Goal: Information Seeking & Learning: Find specific page/section

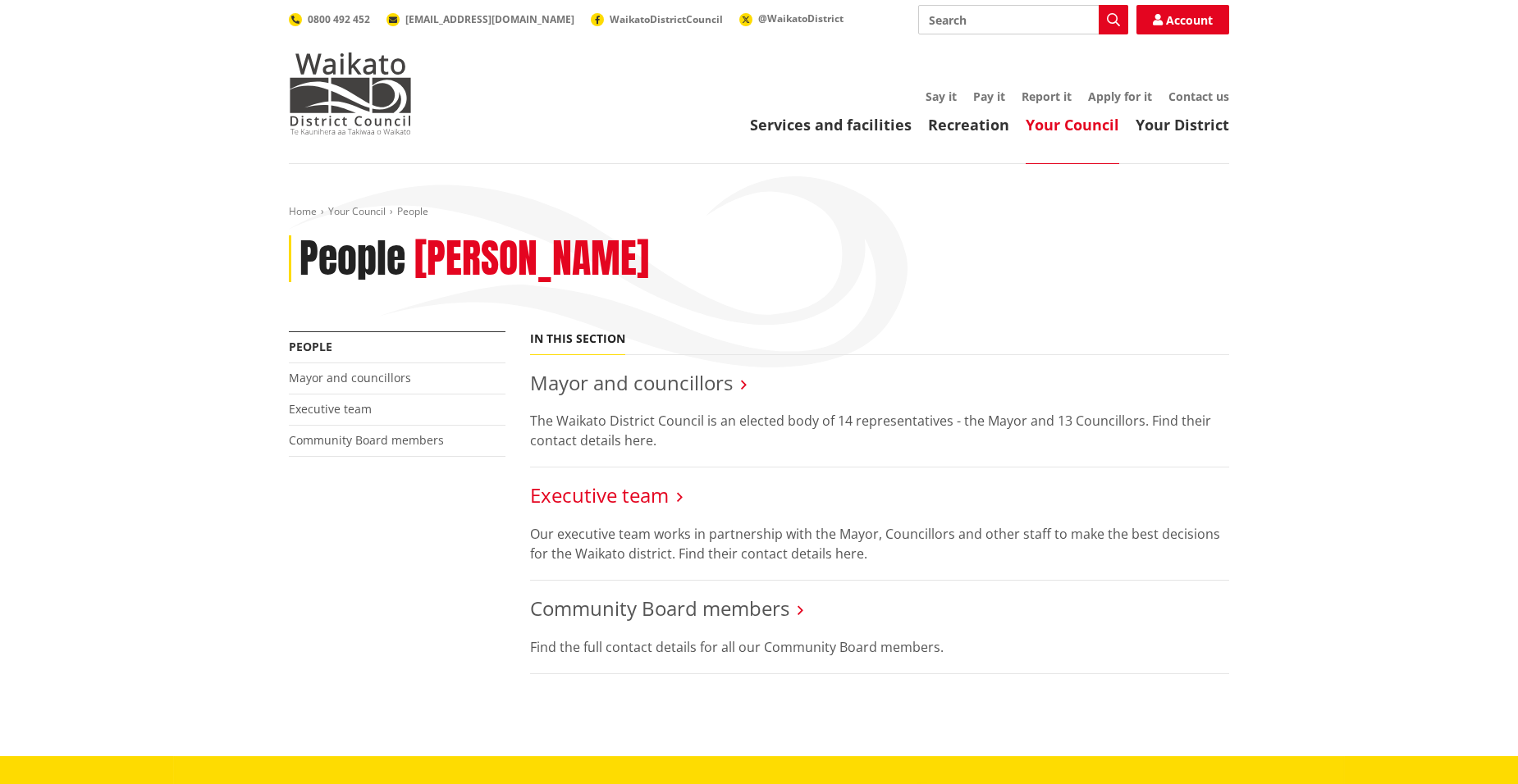
click at [599, 499] on link "Executive team" at bounding box center [599, 495] width 139 height 27
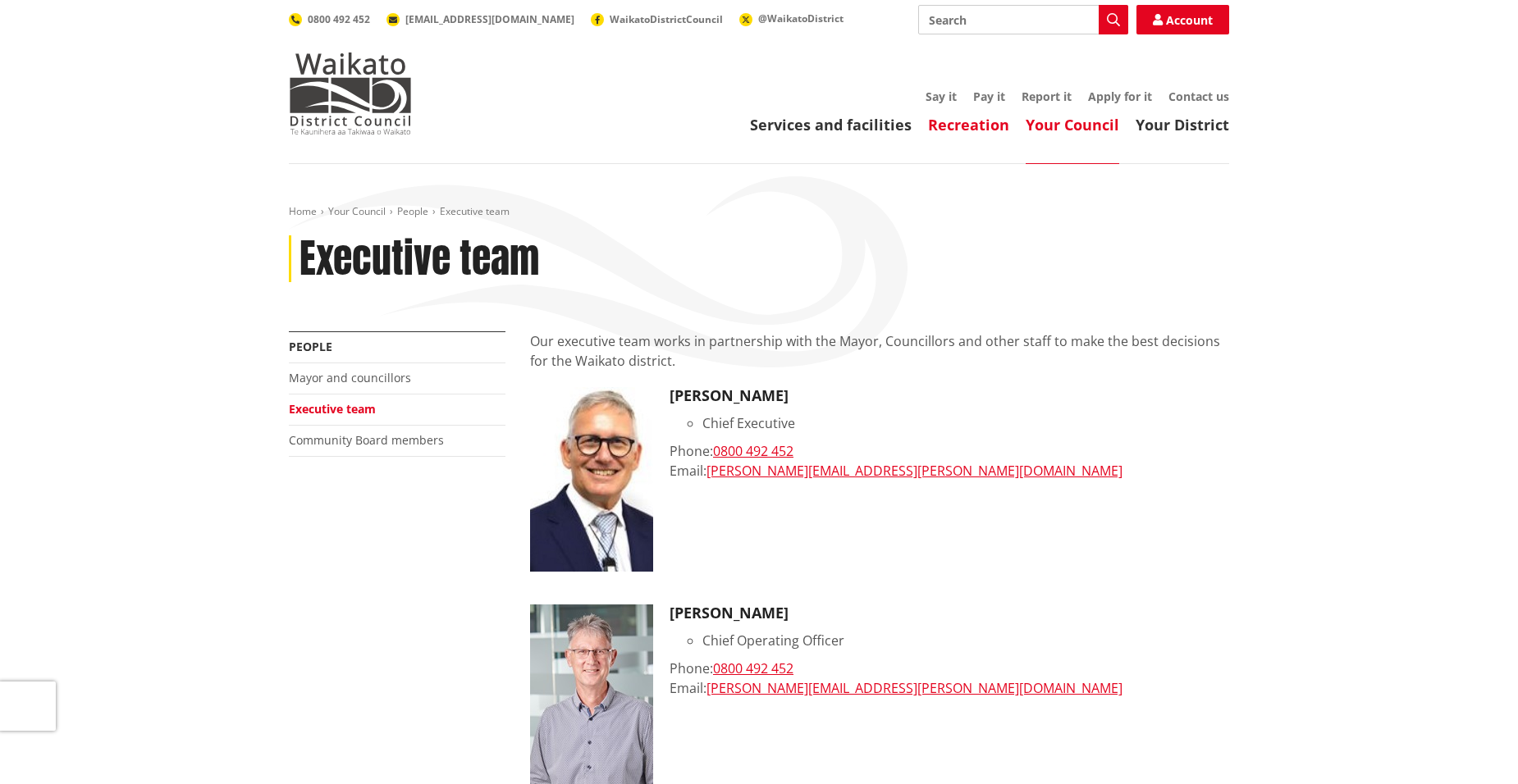
click at [959, 127] on link "Recreation" at bounding box center [969, 125] width 81 height 19
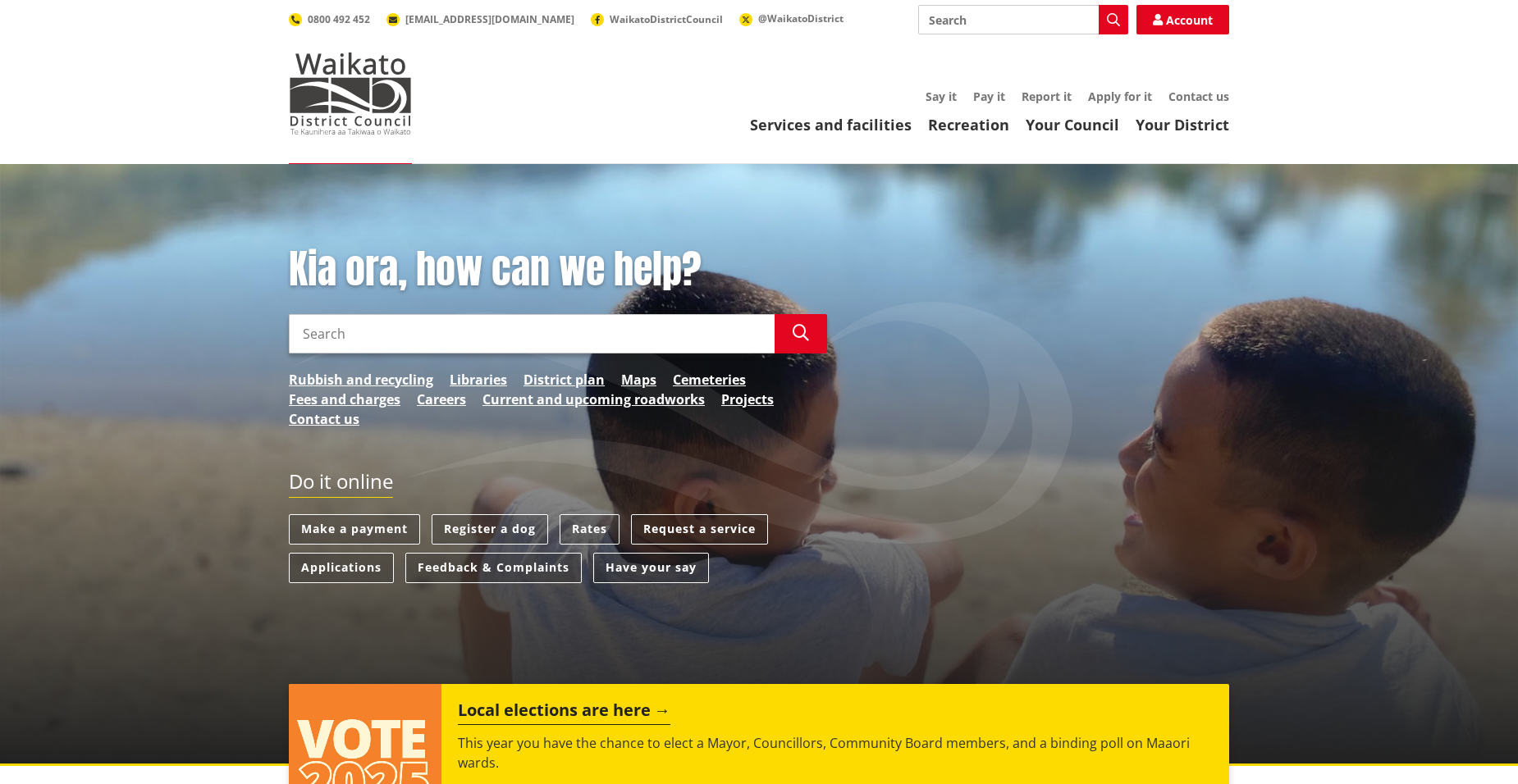
click at [1256, 660] on div "Kia ora, how can we help? Search Search Rubbish and recycling Libraries Distric…" at bounding box center [759, 465] width 1518 height 602
click at [977, 30] on input "Search" at bounding box center [1023, 20] width 210 height 30
click at [610, 19] on span "WaikatoDistrictCouncil" at bounding box center [666, 19] width 113 height 14
click at [431, 326] on input "Search" at bounding box center [532, 334] width 486 height 40
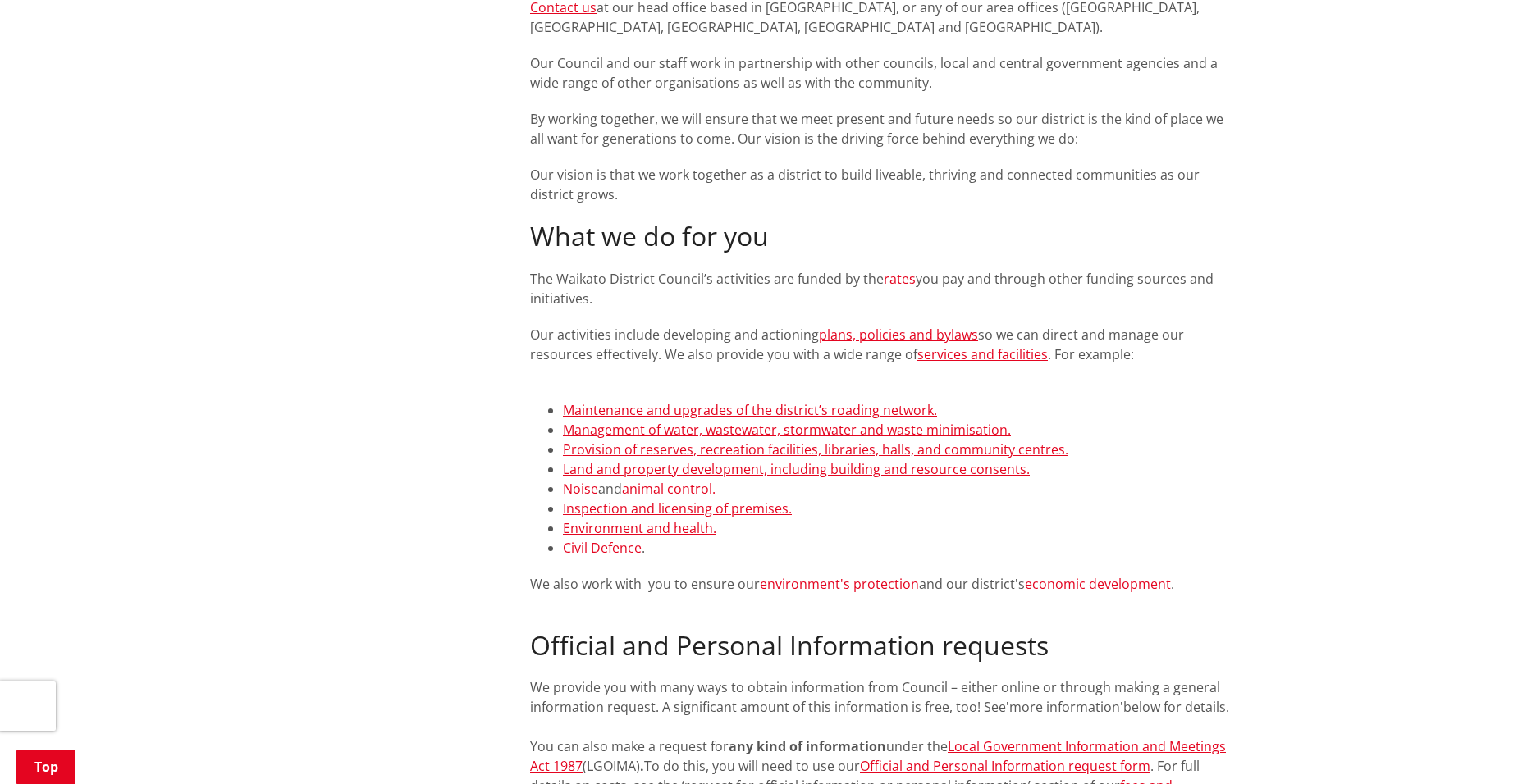
scroll to position [726, 0]
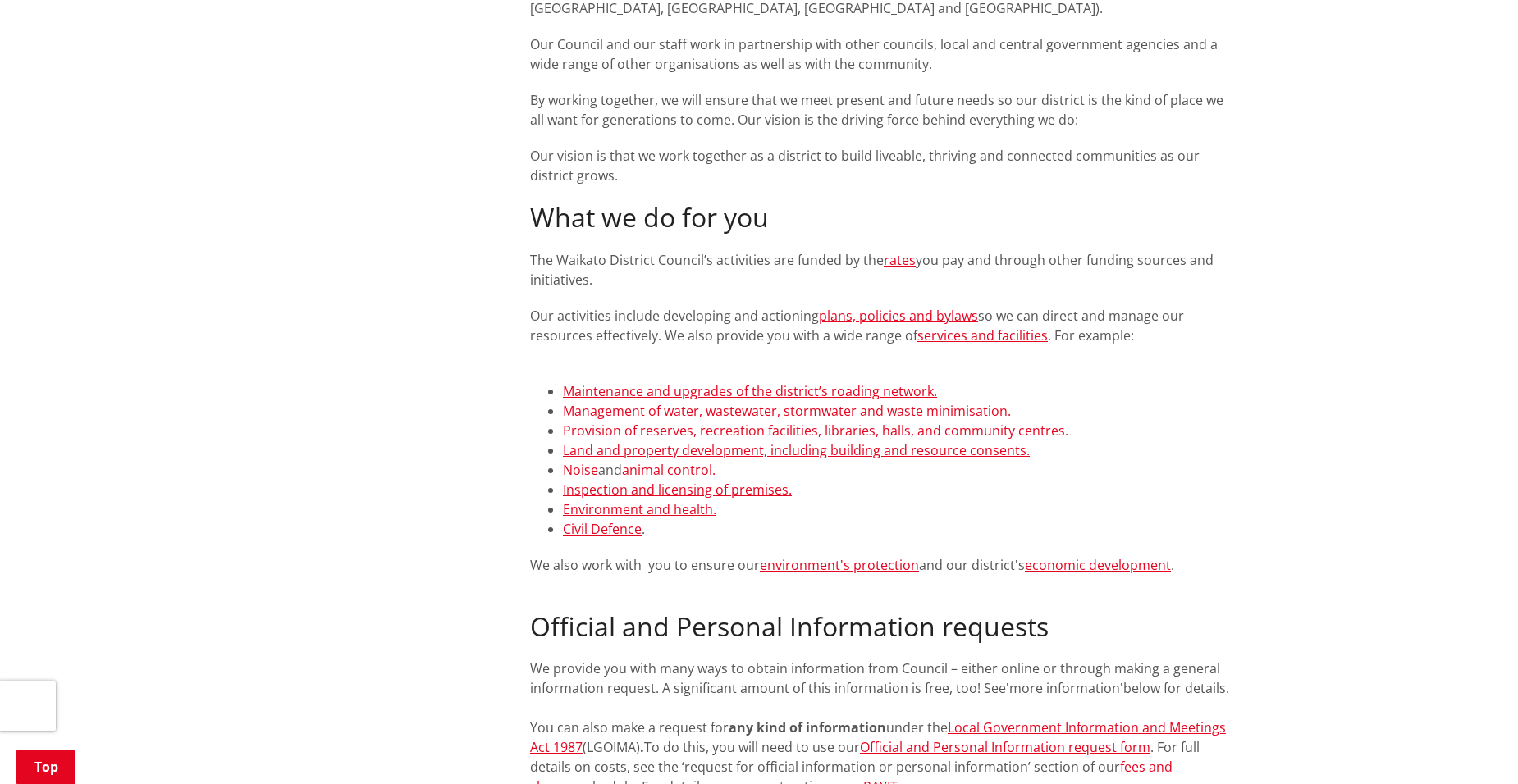
click at [846, 426] on link "Provision of reserves, recreation facilities, libraries, halls, and community c…" at bounding box center [815, 431] width 505 height 18
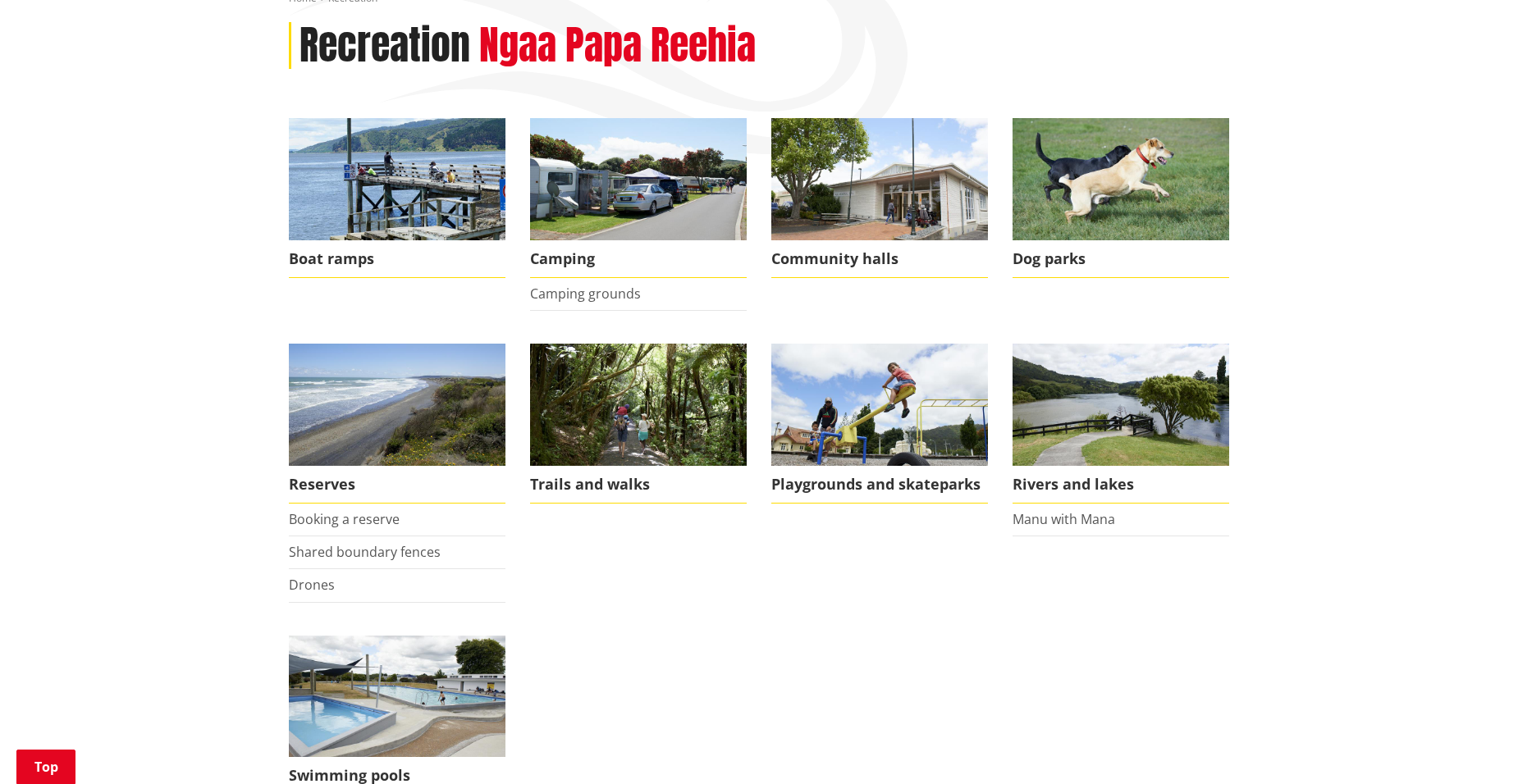
scroll to position [201, 0]
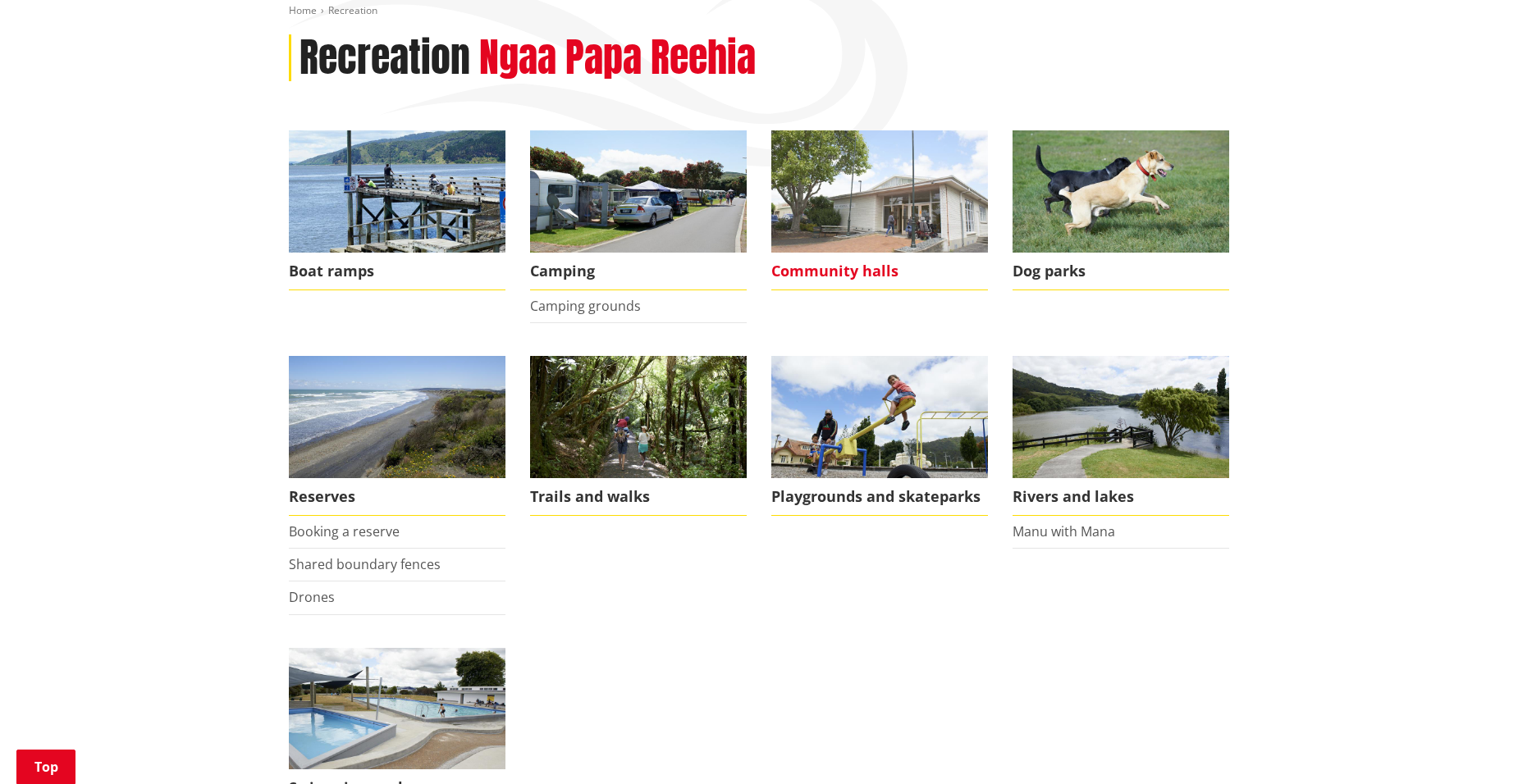
click at [887, 206] on img at bounding box center [880, 191] width 216 height 122
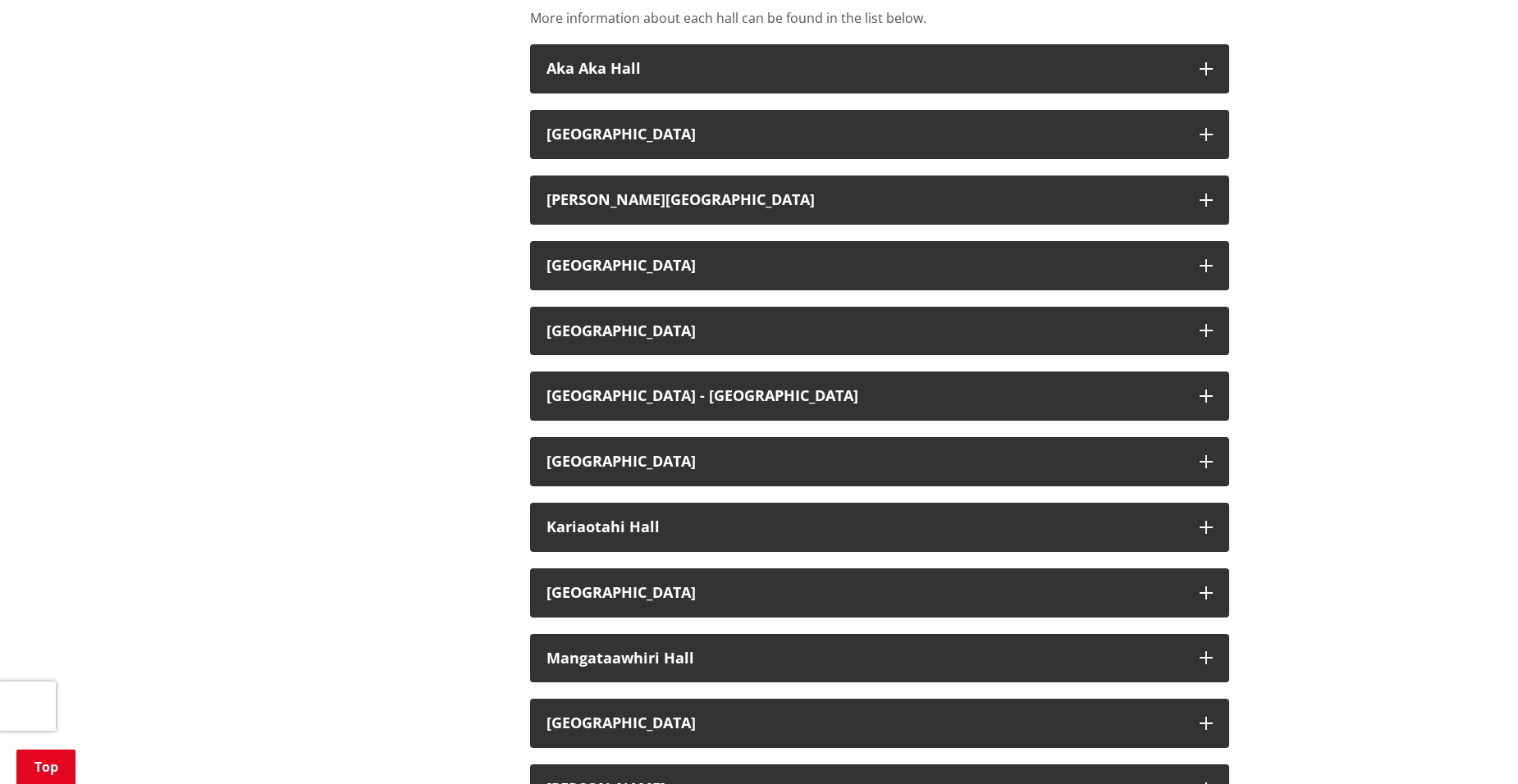
scroll to position [701, 0]
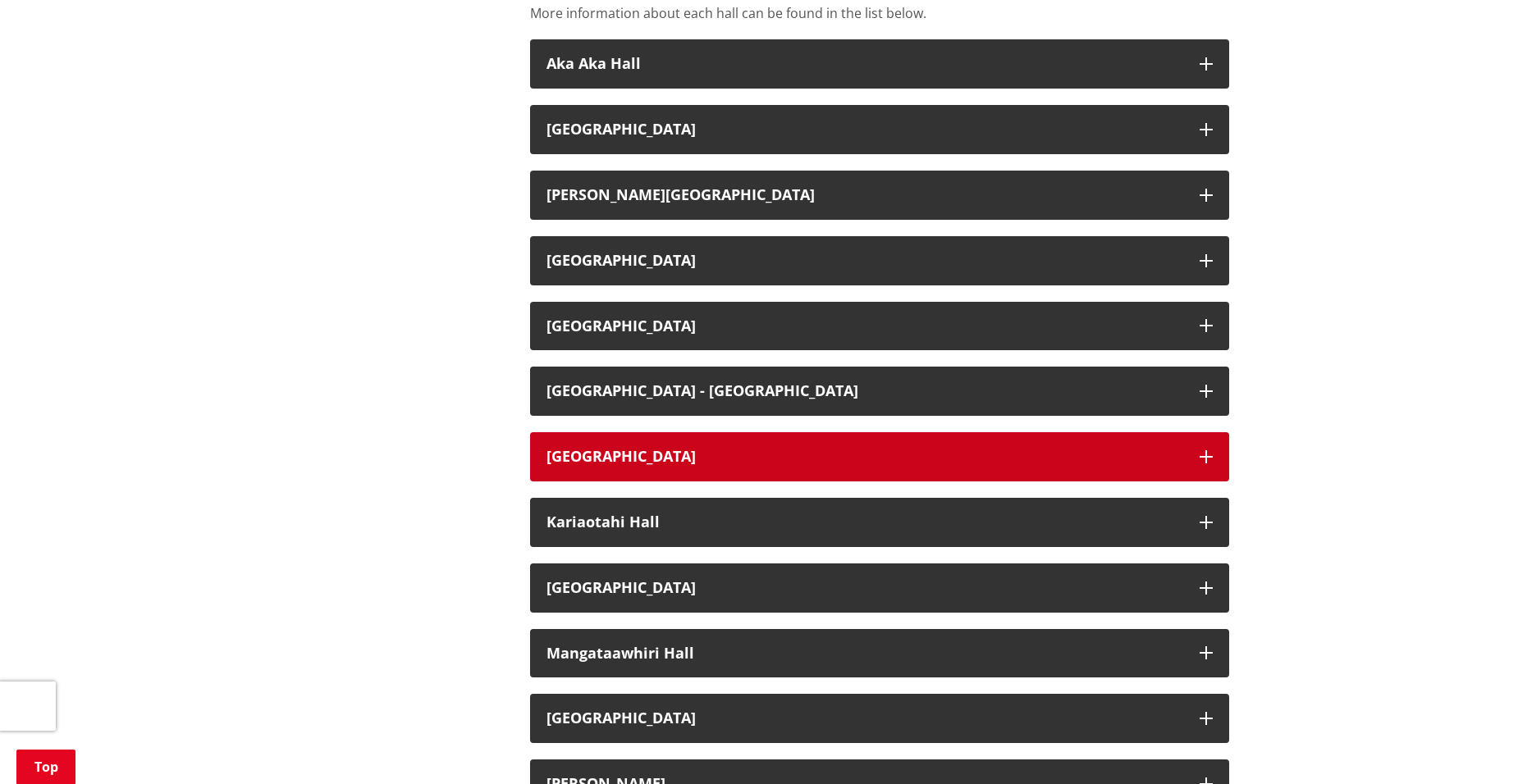
click at [1203, 451] on icon "button" at bounding box center [1206, 457] width 13 height 13
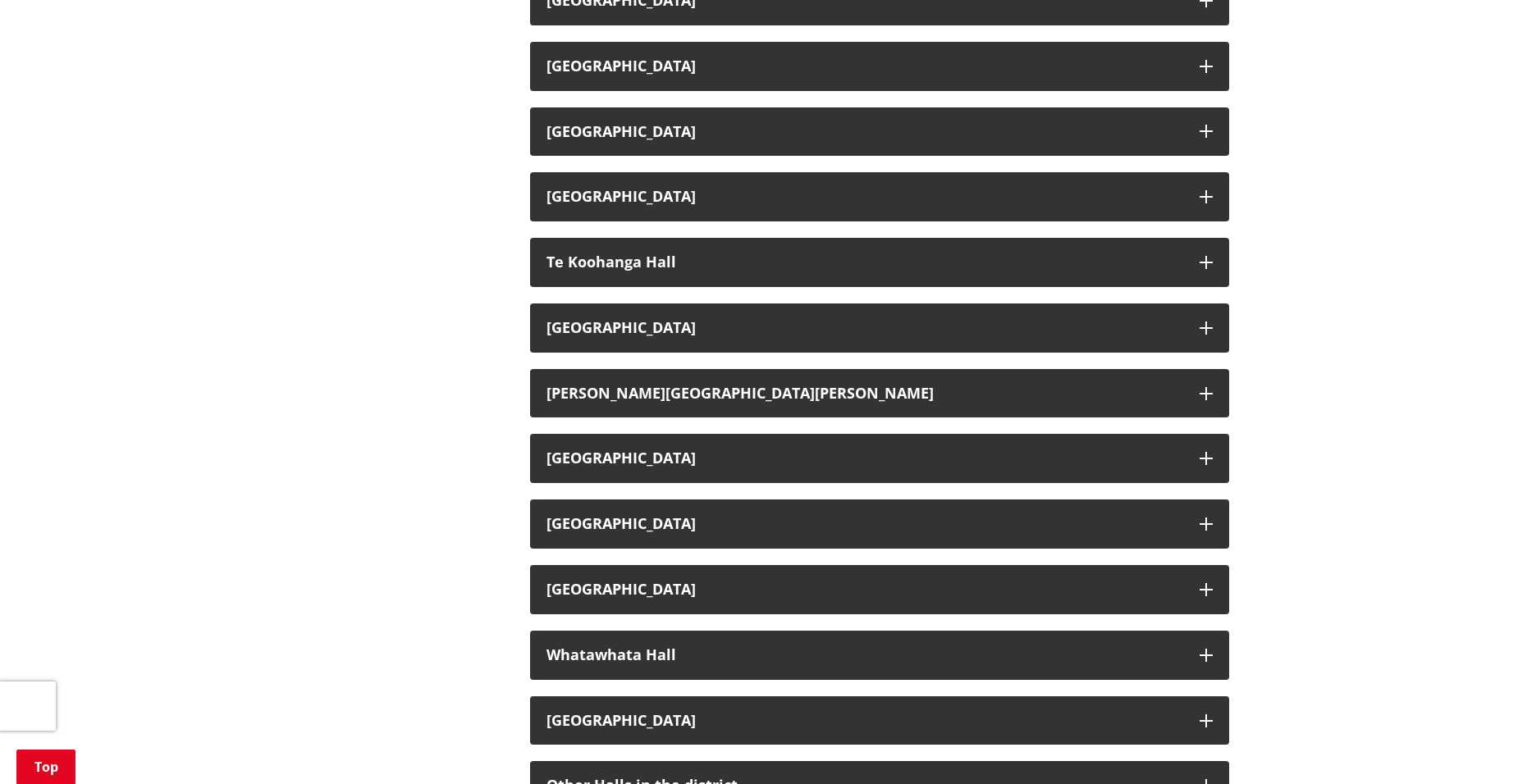
scroll to position [0, 0]
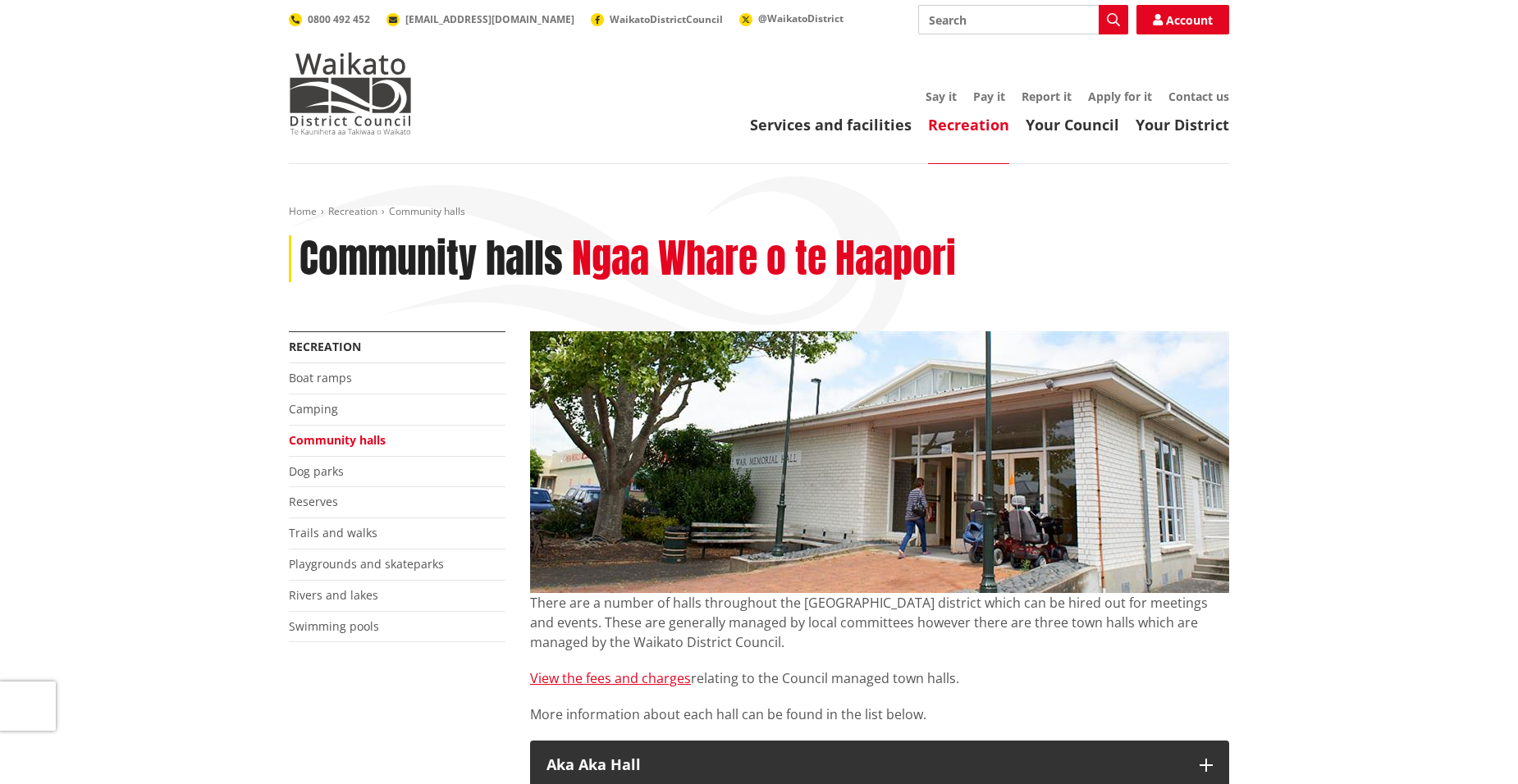
click at [354, 438] on link "Community halls" at bounding box center [338, 440] width 97 height 16
click at [798, 127] on link "Services and facilities" at bounding box center [831, 125] width 162 height 19
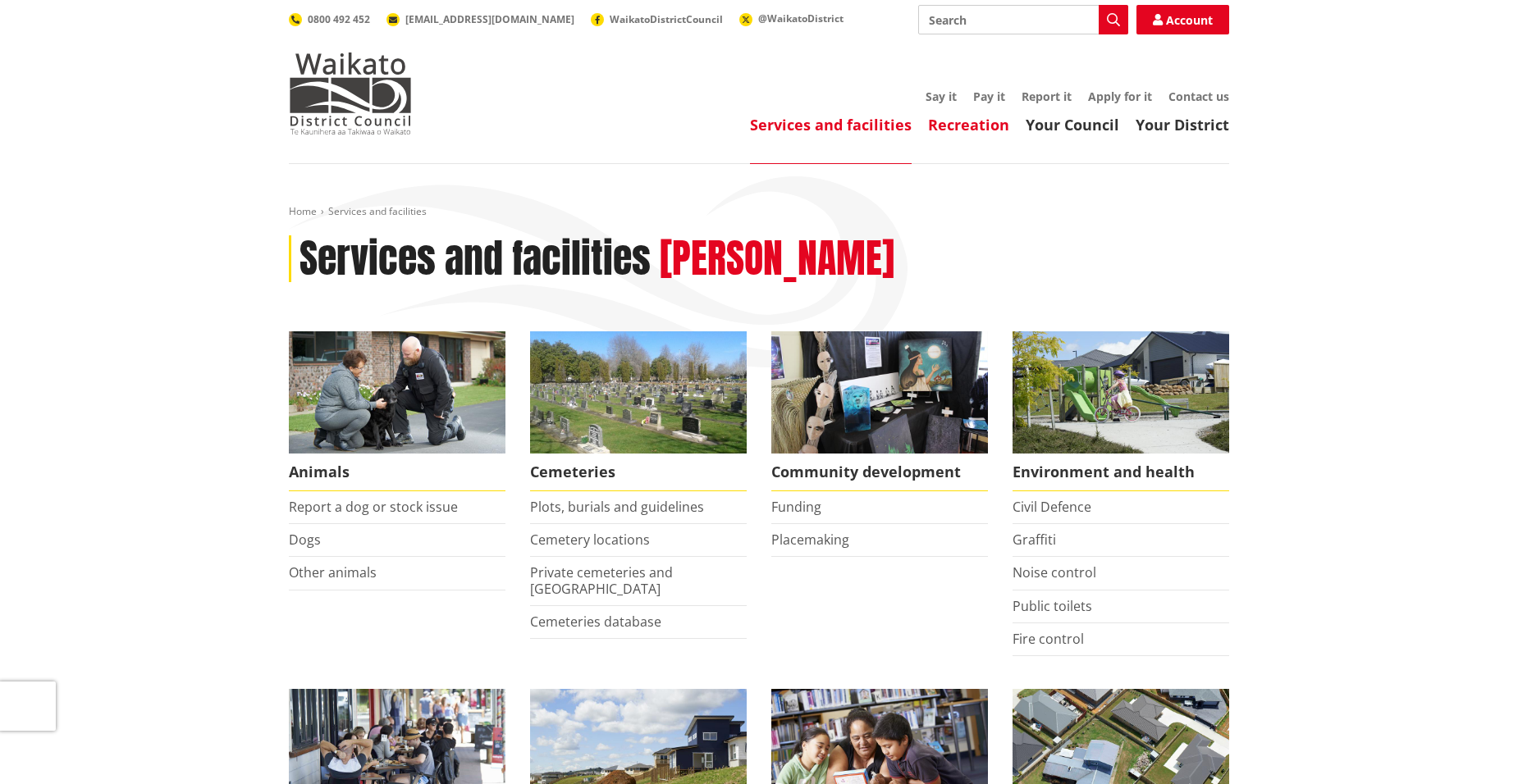
click at [969, 127] on link "Recreation" at bounding box center [969, 125] width 81 height 19
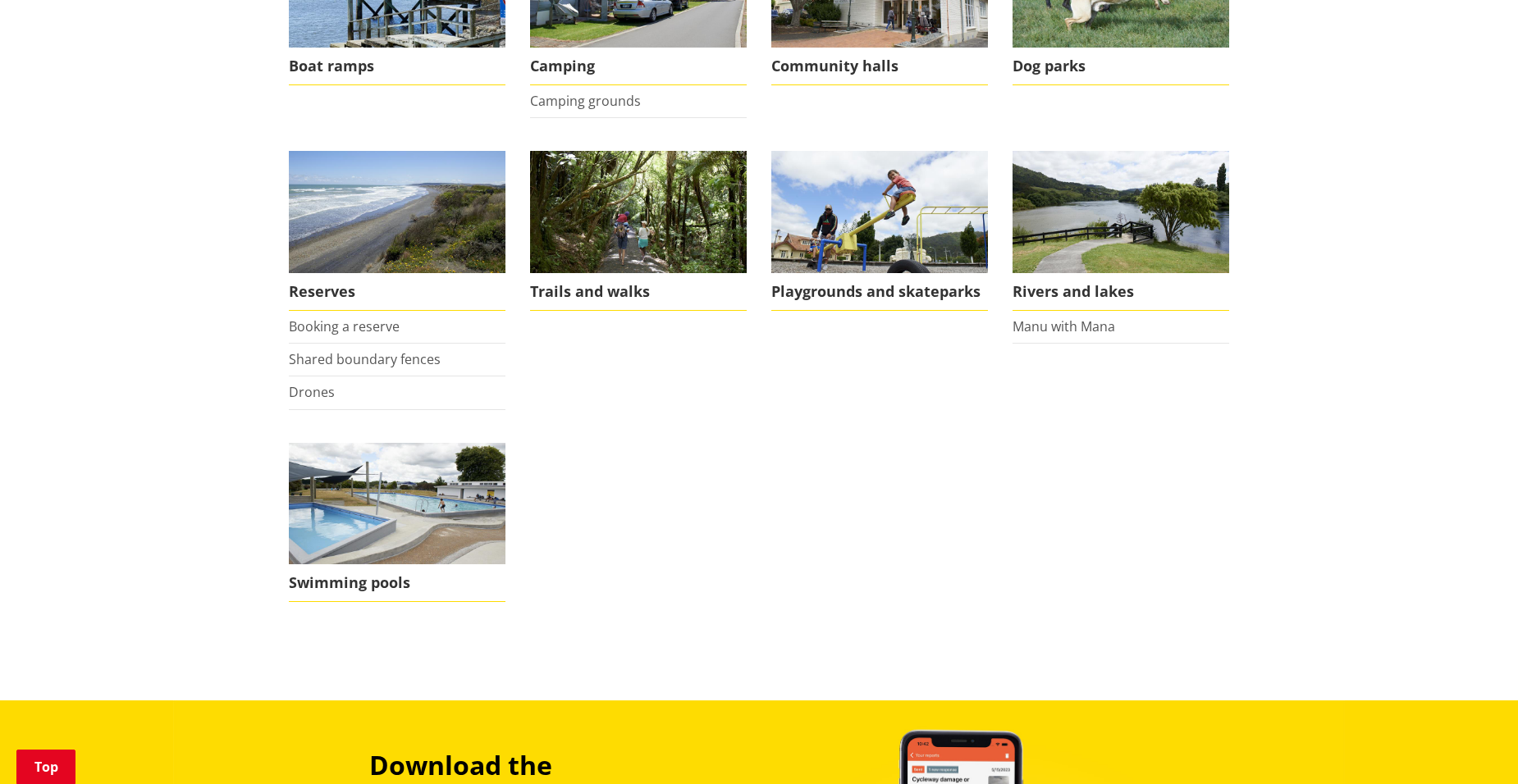
scroll to position [409, 0]
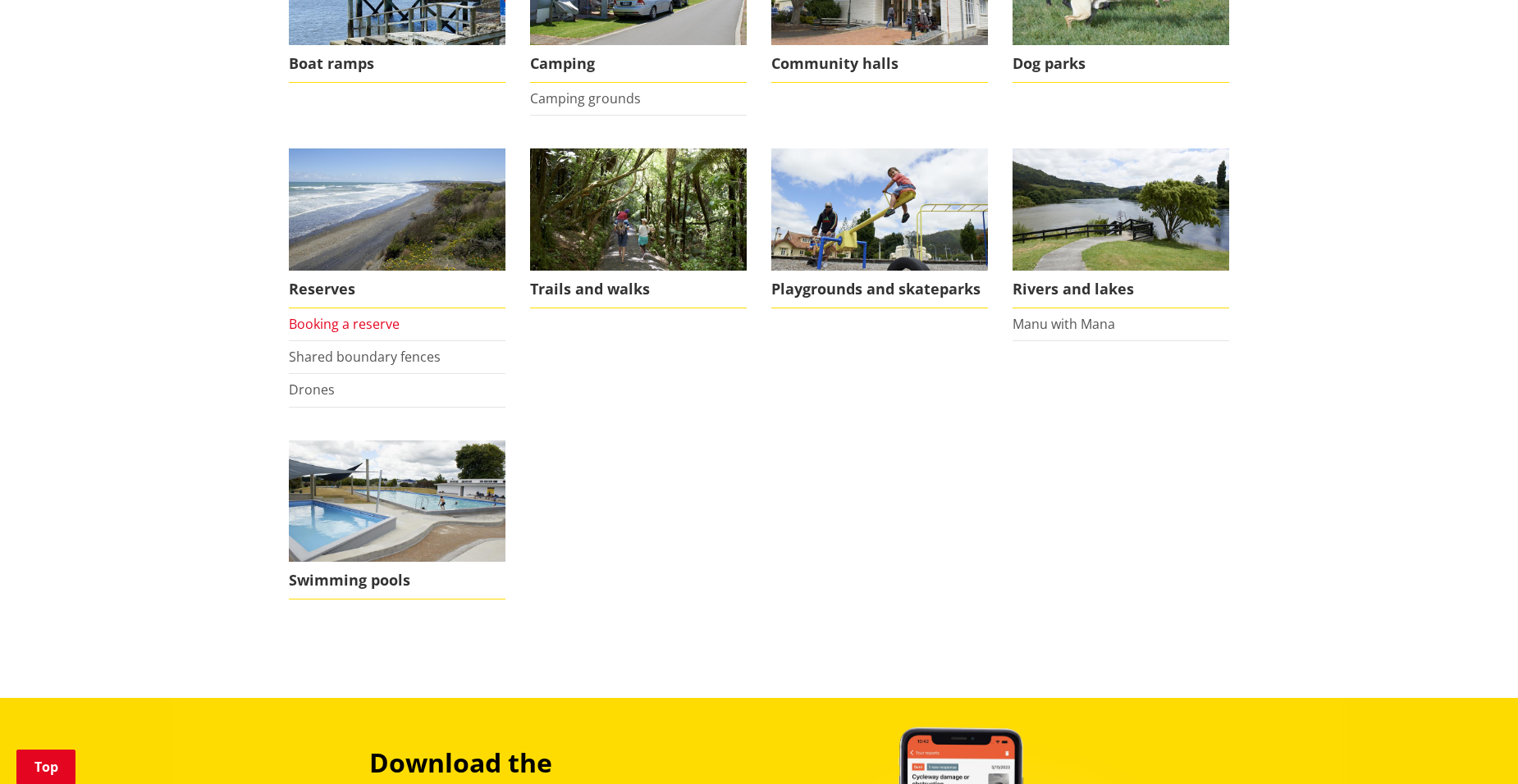
click at [384, 329] on link "Booking a reserve" at bounding box center [345, 323] width 111 height 18
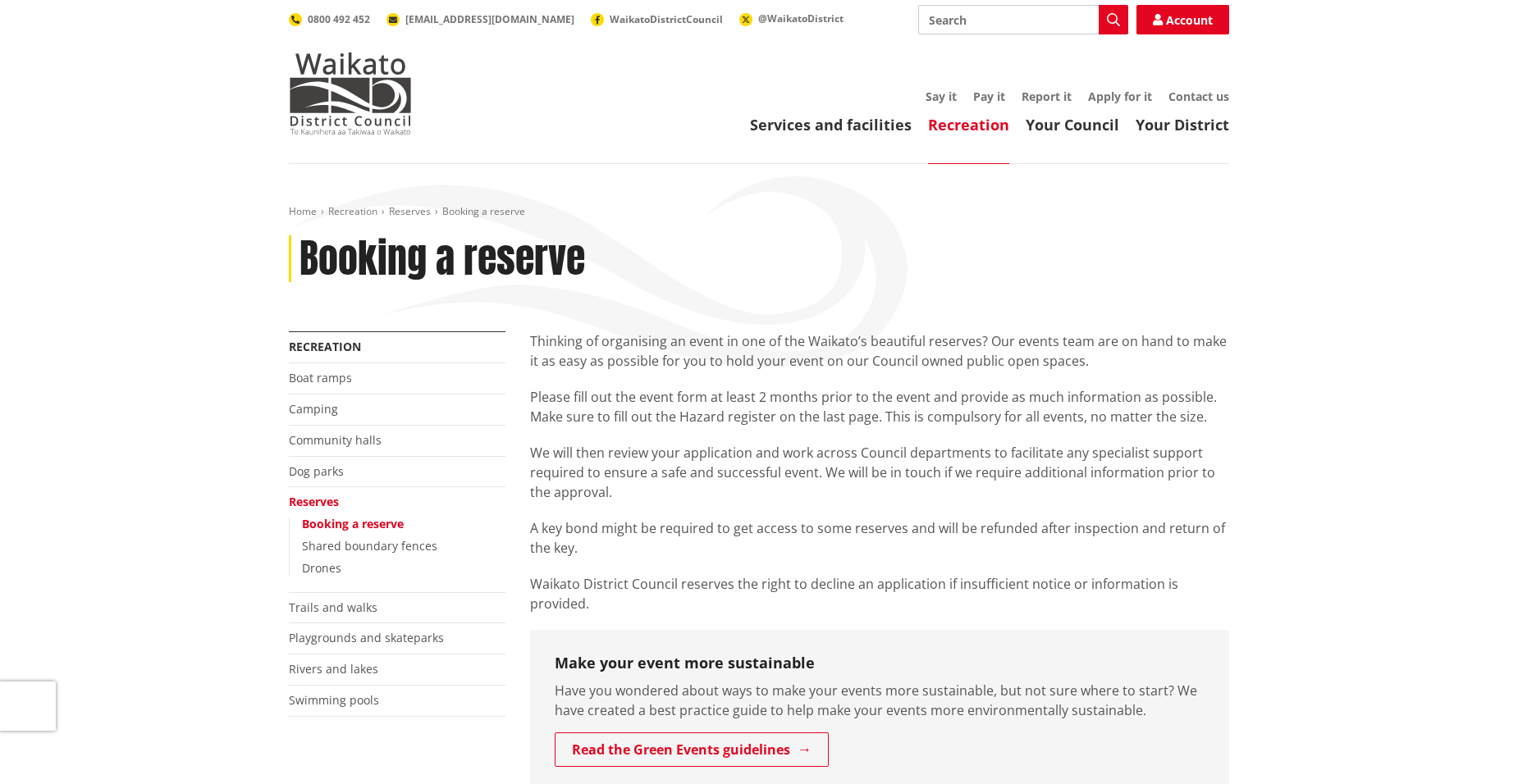
click at [966, 20] on input "Search" at bounding box center [1023, 20] width 210 height 30
type input "Anthony Averill"
click at [1115, 20] on icon "button" at bounding box center [1113, 19] width 13 height 13
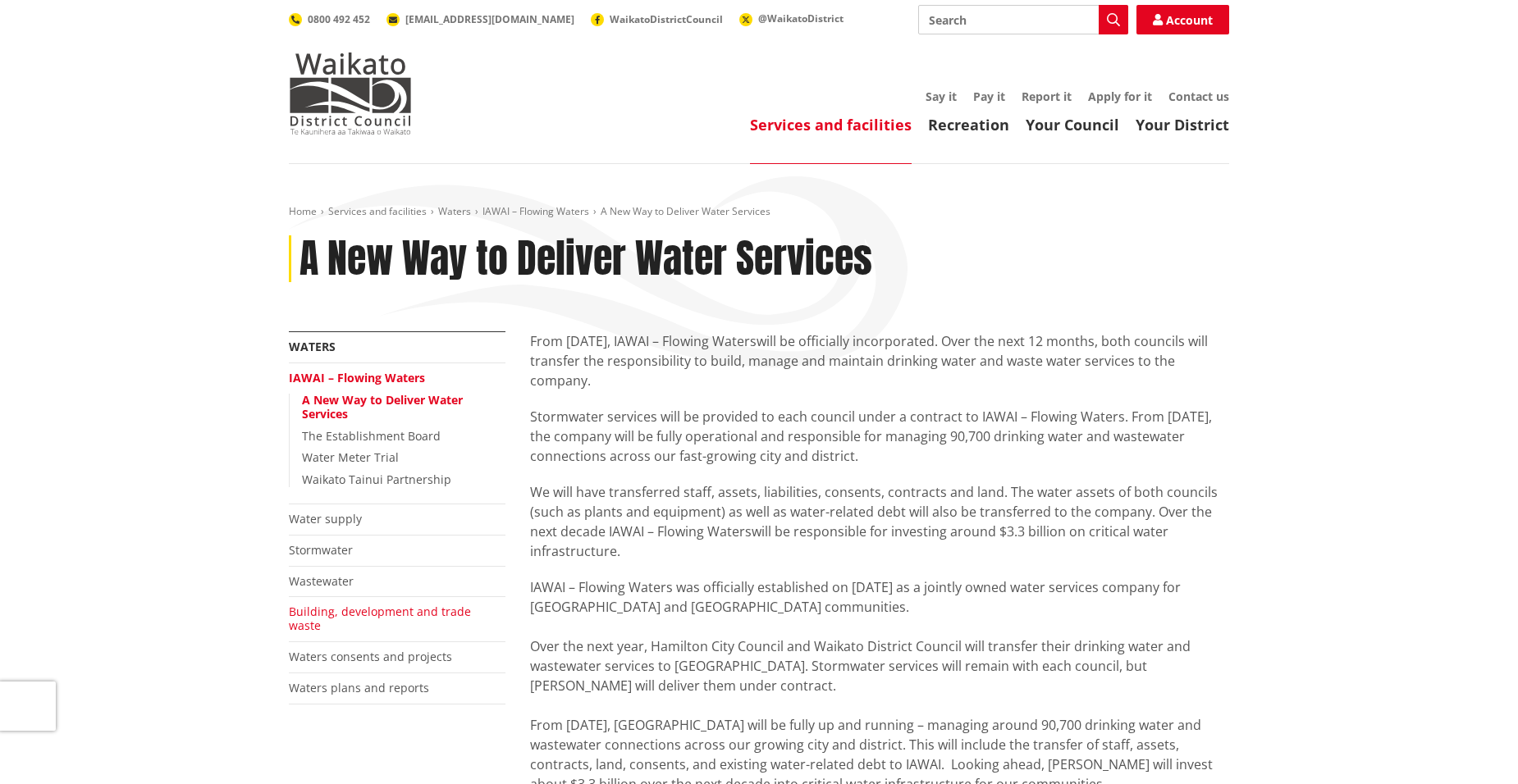
click at [400, 614] on link "Building, development and trade waste" at bounding box center [380, 619] width 182 height 30
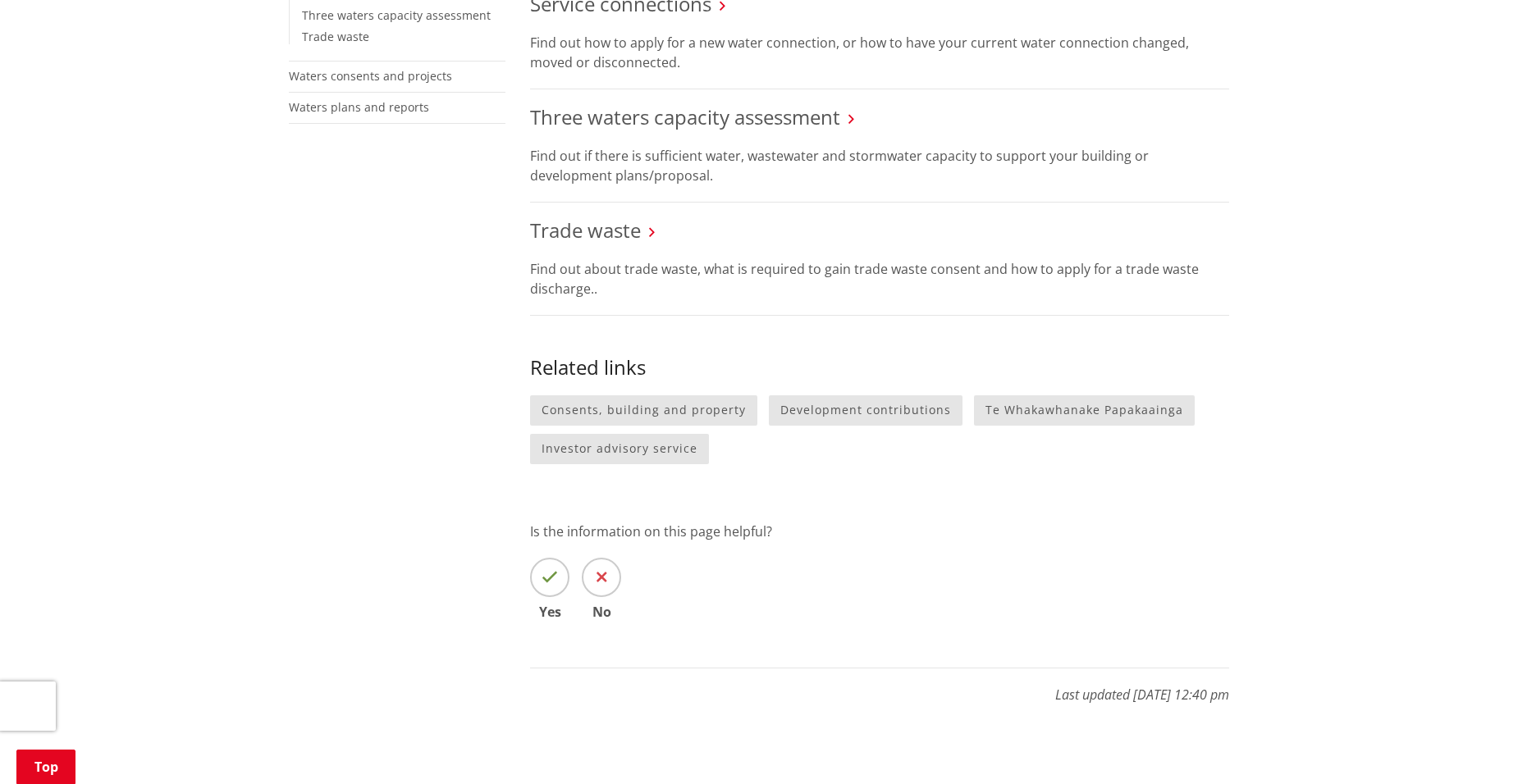
scroll to position [569, 0]
click at [689, 418] on link "Consents, building and property" at bounding box center [643, 409] width 228 height 31
click at [666, 401] on link "Consents, building and property" at bounding box center [643, 409] width 228 height 31
click at [602, 412] on link "Consents, building and property" at bounding box center [643, 409] width 228 height 31
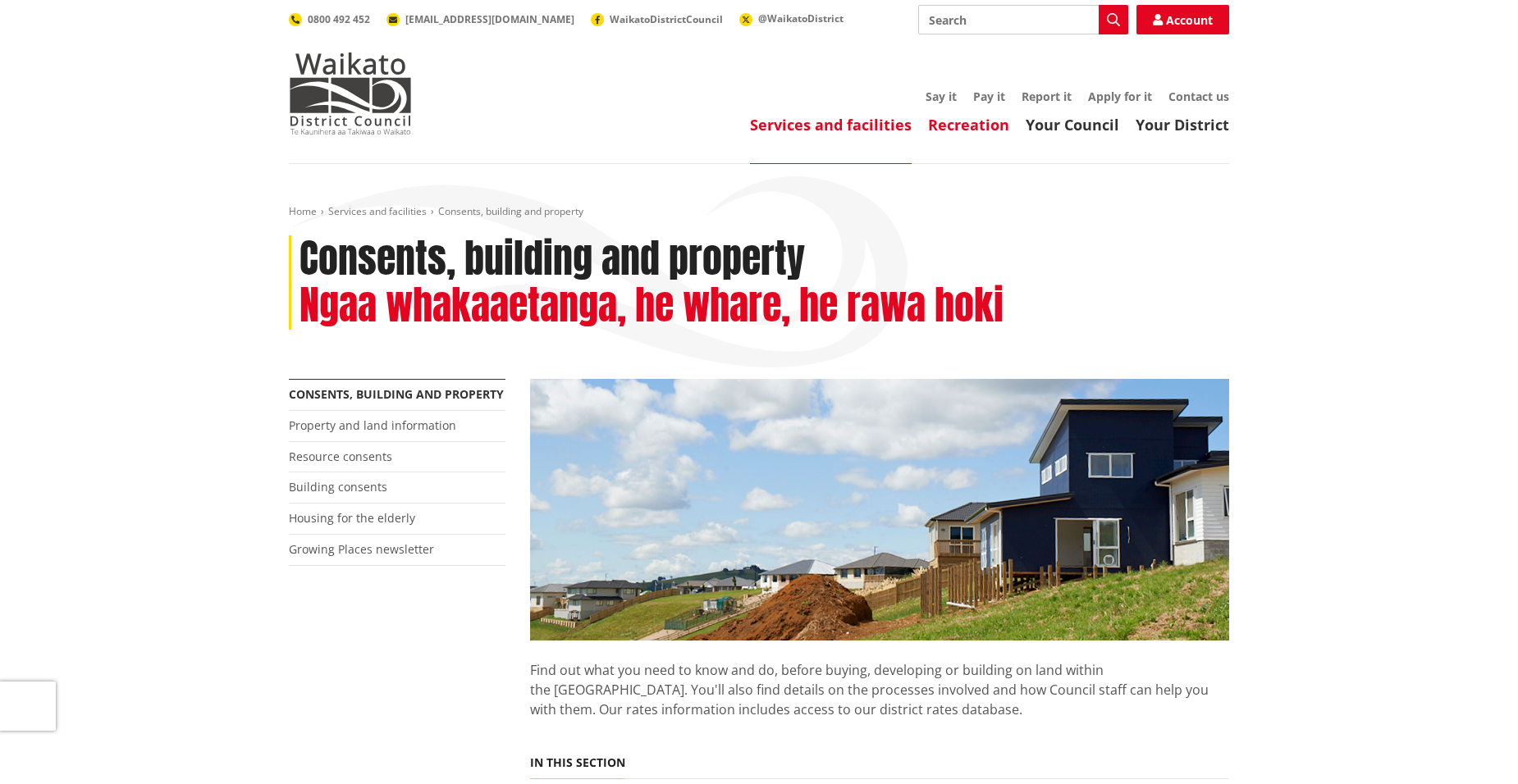
click at [995, 121] on link "Recreation" at bounding box center [969, 125] width 81 height 19
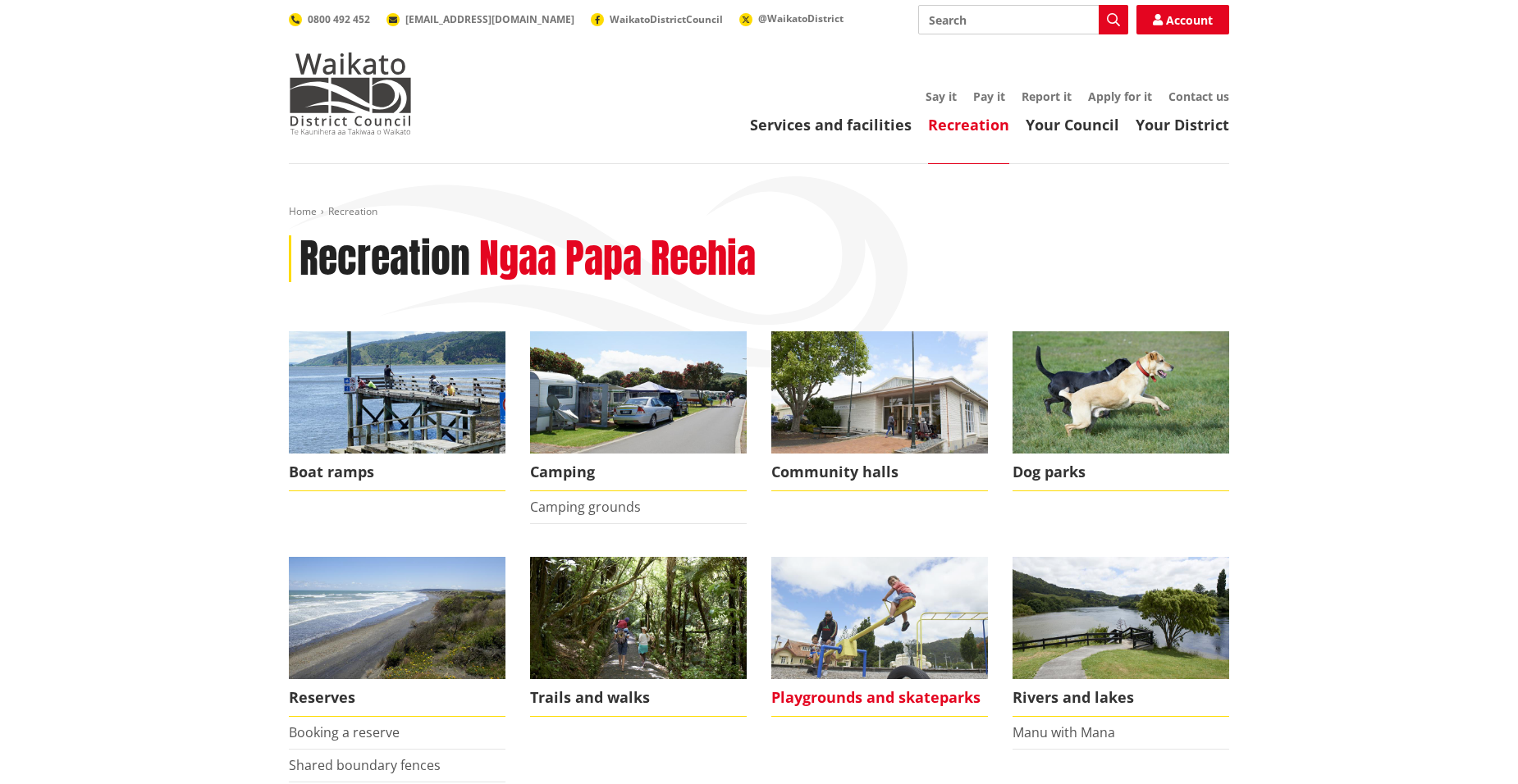
click at [824, 685] on span "Playgrounds and skateparks" at bounding box center [880, 698] width 216 height 38
